Goal: Information Seeking & Learning: Learn about a topic

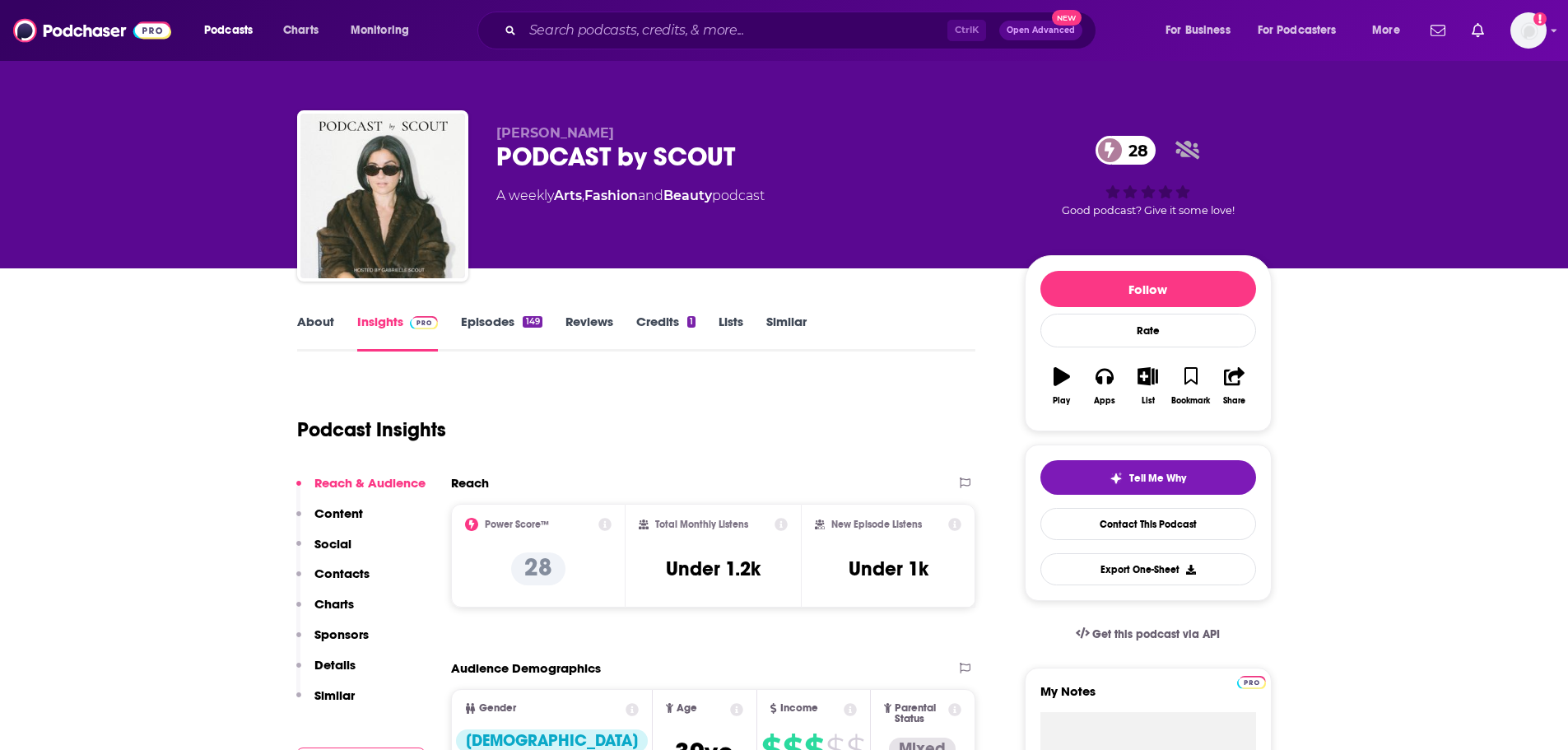
click at [310, 327] on link "About" at bounding box center [316, 332] width 37 height 38
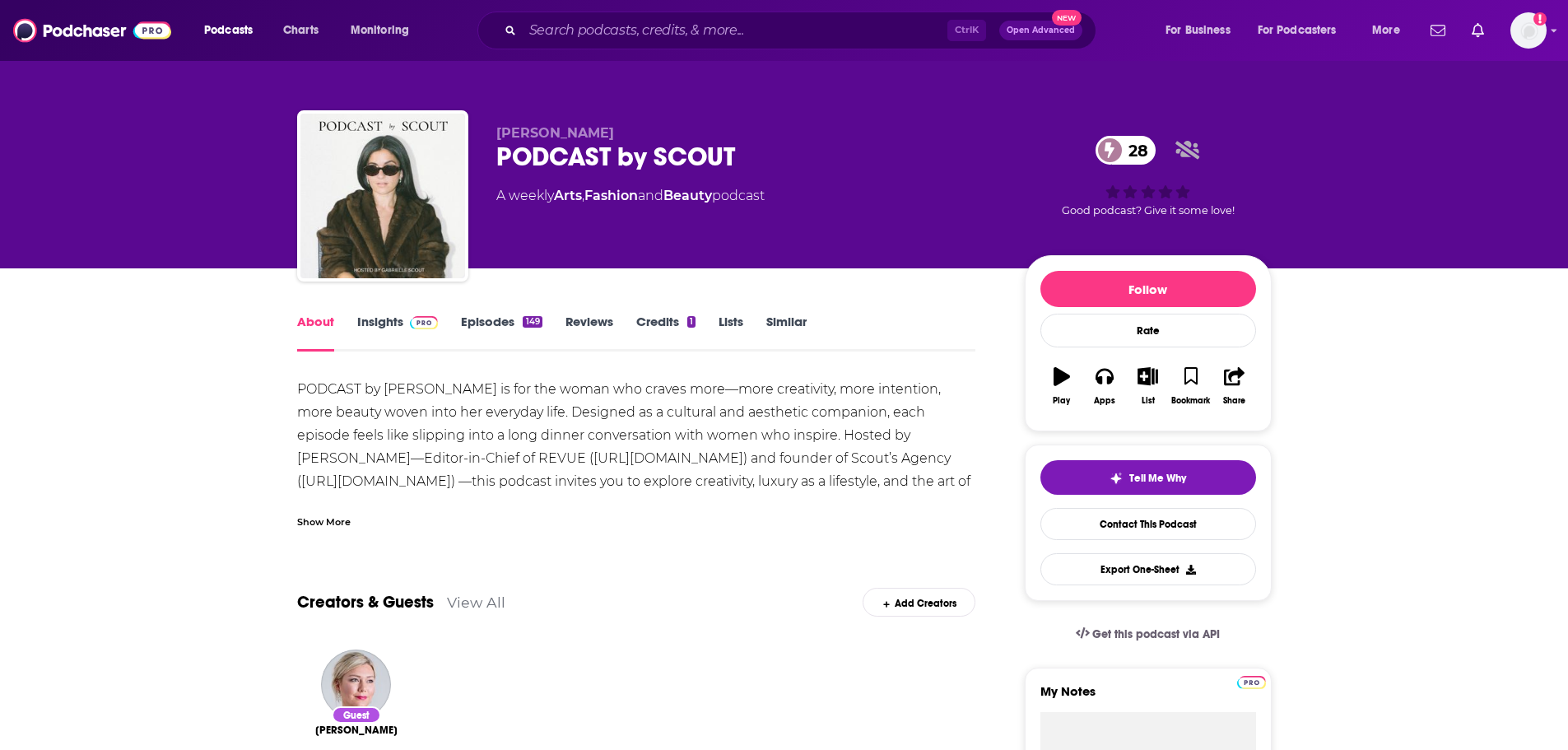
click at [334, 524] on div "Show More" at bounding box center [324, 520] width 54 height 15
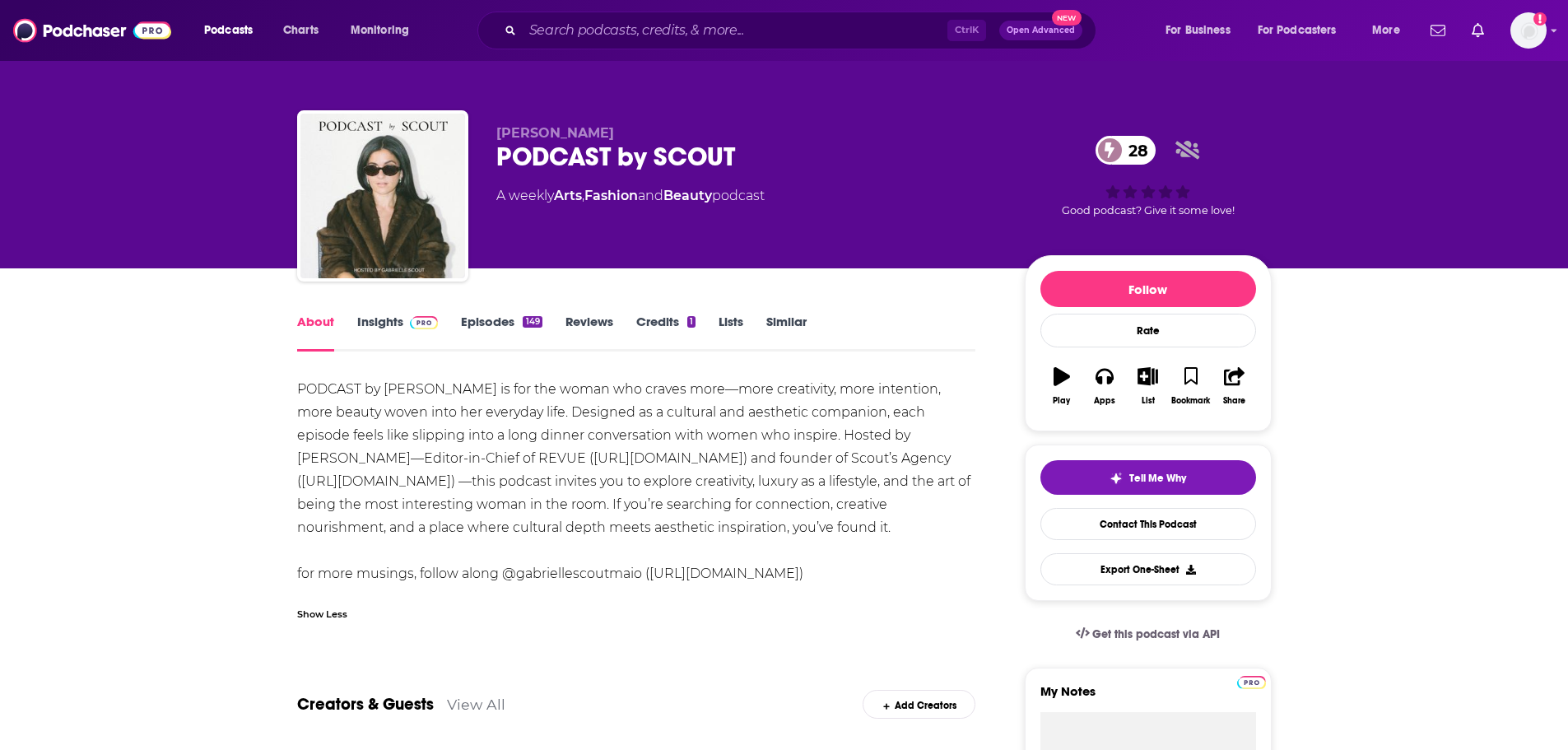
click at [374, 316] on link "Insights" at bounding box center [398, 332] width 82 height 38
